Goal: Information Seeking & Learning: Learn about a topic

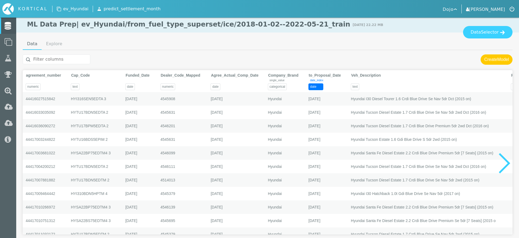
click at [487, 10] on link "[PERSON_NAME]" at bounding box center [485, 9] width 39 height 8
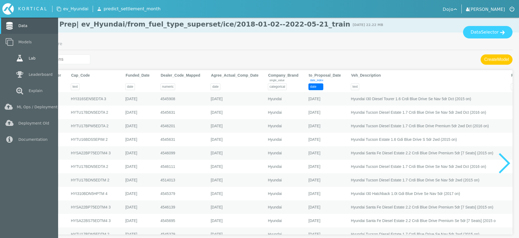
click at [24, 55] on icon at bounding box center [20, 58] width 10 height 8
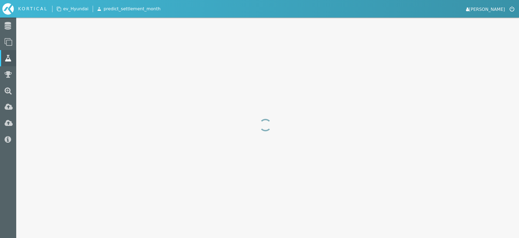
select select "area_under_roc_curve"
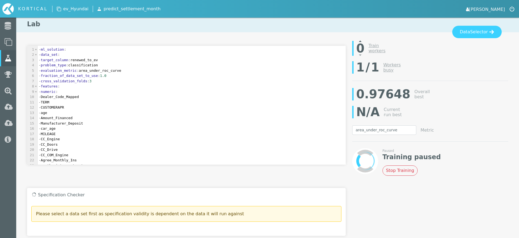
click at [376, 66] on div "1 / 1 Workers busy" at bounding box center [430, 67] width 156 height 18
click at [383, 66] on link "Workers busy" at bounding box center [392, 67] width 18 height 10
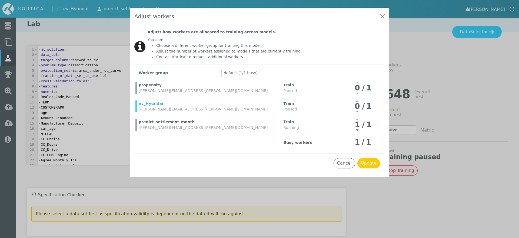
click at [359, 130] on div at bounding box center [357, 128] width 8 height 7
click at [359, 101] on icon at bounding box center [357, 100] width 2 height 4
click at [372, 166] on button "Update" at bounding box center [369, 163] width 23 height 10
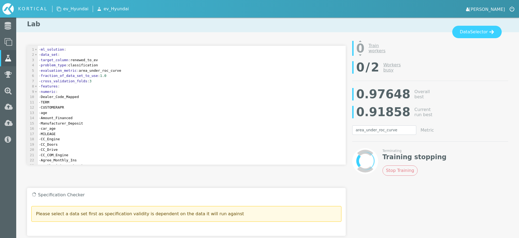
scroll to position [156, 0]
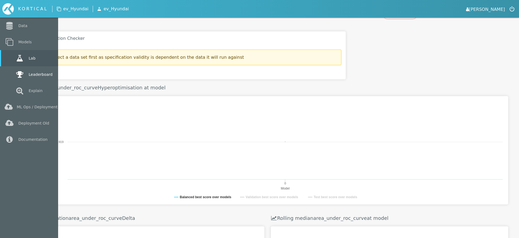
click at [12, 73] on link "Leaderboard" at bounding box center [29, 74] width 58 height 16
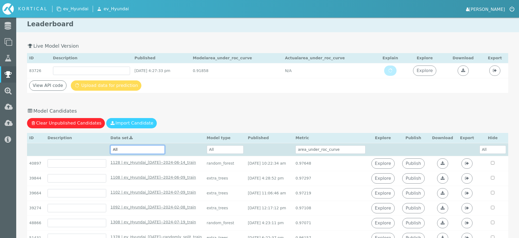
click at [147, 146] on select "All 2070 | ev_Hyundai/from_fuel_type_superset/ice/2018-01-02--2022-05-21_train …" at bounding box center [138, 149] width 54 height 8
select select "2070 | ev_Hyundai/from_fuel_type_superset/ice/2018-01-02--2022-05-21_train - [D…"
click at [111, 145] on select "All 2070 | ev_Hyundai/from_fuel_type_superset/ice/2018-01-02--2022-05-21_train …" at bounding box center [138, 149] width 54 height 8
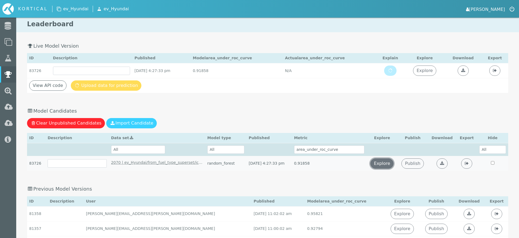
click at [391, 160] on link "Explore" at bounding box center [382, 163] width 23 height 10
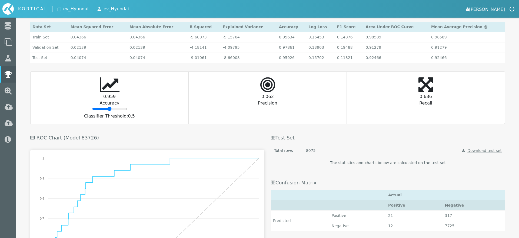
scroll to position [613, 0]
drag, startPoint x: 110, startPoint y: 110, endPoint x: 115, endPoint y: 110, distance: 5.1
type input "70"
click at [115, 110] on input "range" at bounding box center [109, 110] width 35 height 4
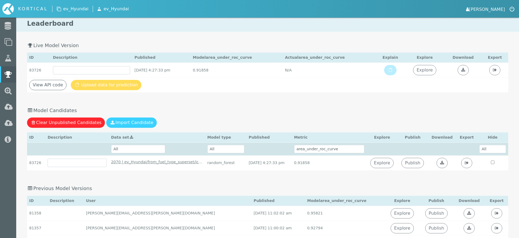
scroll to position [0, 0]
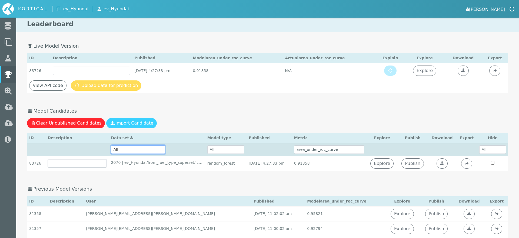
click at [156, 150] on select "All 2070 | ev_Hyundai/from_fuel_type_superset/ice/2018-01-02--2022-05-21_train …" at bounding box center [138, 149] width 54 height 8
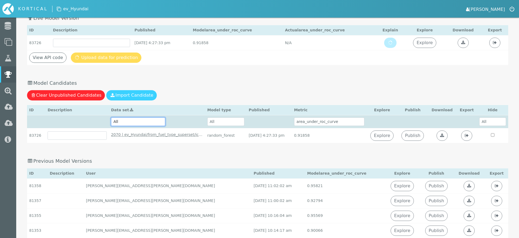
scroll to position [17, 0]
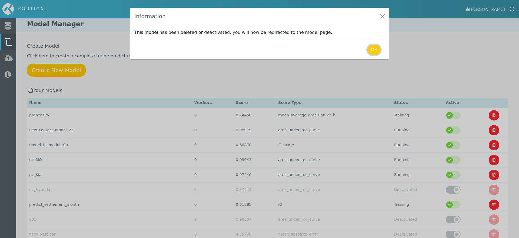
click at [374, 51] on button "OK" at bounding box center [374, 50] width 13 height 10
